Goal: Task Accomplishment & Management: Use online tool/utility

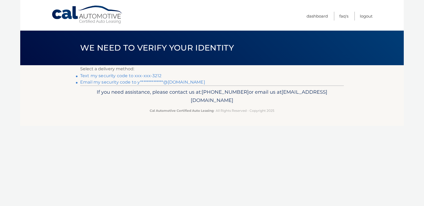
click at [134, 75] on link "Text my security code to xxx-xxx-3212" at bounding box center [120, 75] width 81 height 5
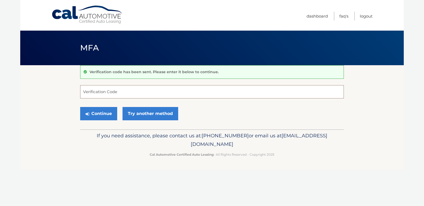
click at [126, 92] on input "Verification Code" at bounding box center [212, 91] width 264 height 13
type input "411625"
click at [106, 113] on button "Continue" at bounding box center [98, 113] width 37 height 13
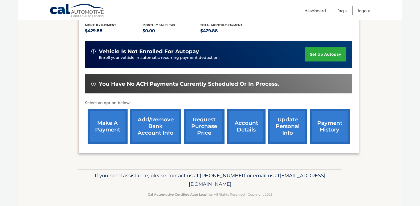
scroll to position [117, 0]
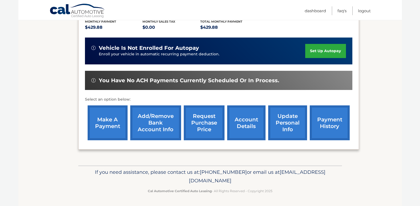
click at [107, 123] on link "make a payment" at bounding box center [108, 123] width 40 height 35
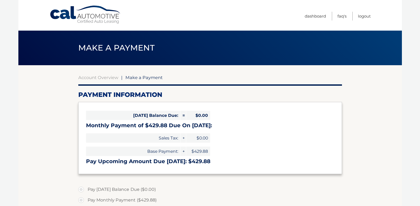
select select "ZDEyOTY1NDItMzZmZC00NDBhLTllNjQtZDliMmEwNzg0Y2E2"
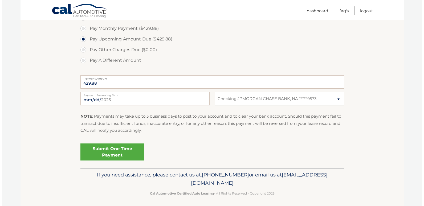
scroll to position [175, 0]
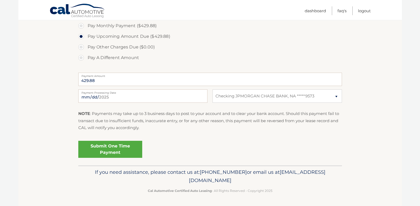
click at [109, 148] on link "Submit One Time Payment" at bounding box center [110, 149] width 64 height 17
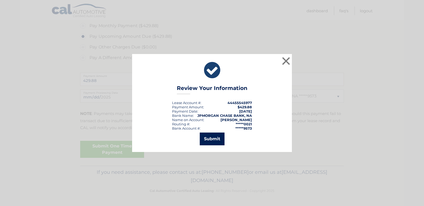
click at [213, 138] on button "Submit" at bounding box center [212, 139] width 25 height 13
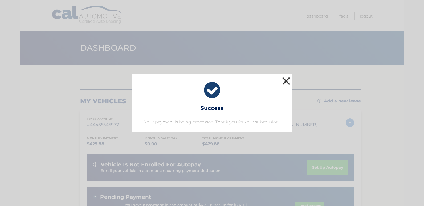
click at [287, 78] on button "×" at bounding box center [286, 81] width 11 height 11
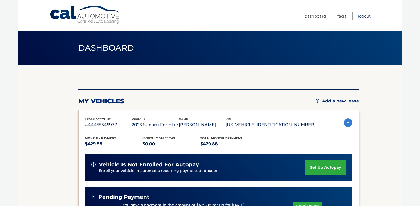
click at [365, 15] on link "Logout" at bounding box center [364, 16] width 13 height 9
